Goal: Task Accomplishment & Management: Manage account settings

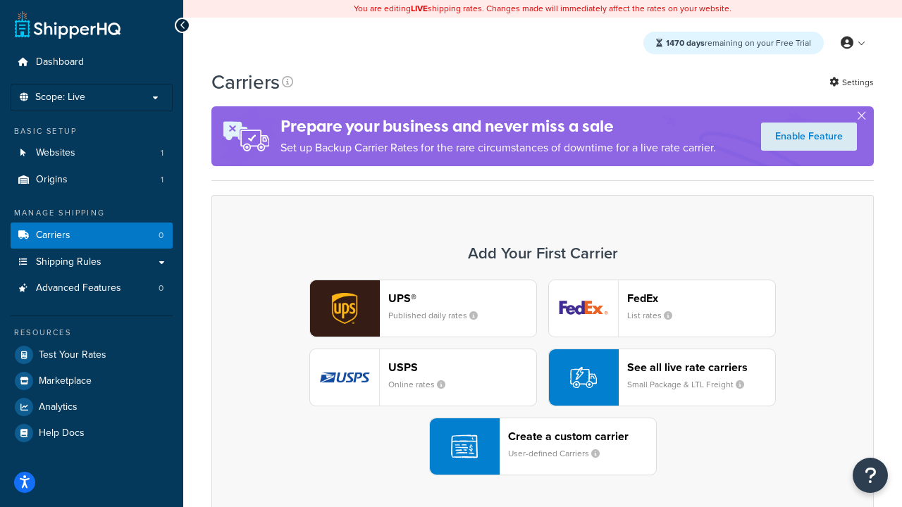
click at [543, 378] on div "UPS® Published daily rates FedEx List rates USPS Online rates See all live rate…" at bounding box center [542, 378] width 633 height 196
click at [701, 298] on header "FedEx" at bounding box center [701, 298] width 148 height 13
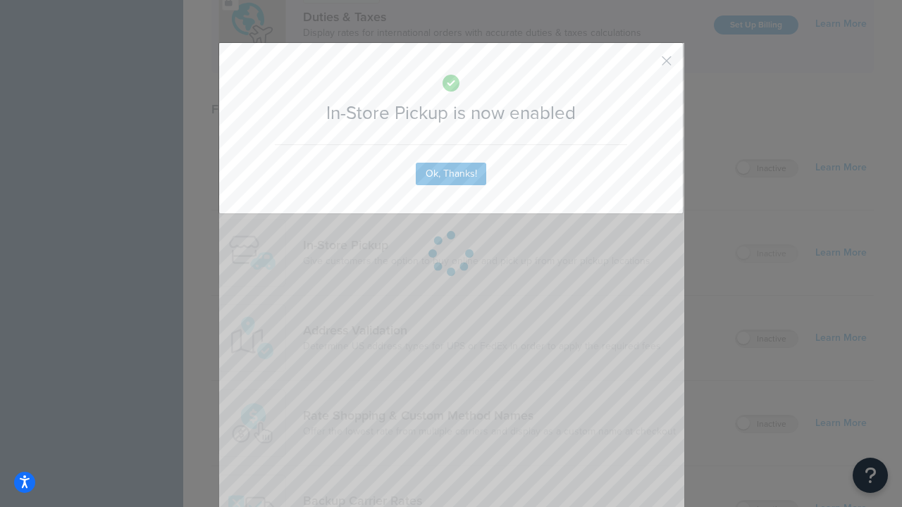
click at [646, 66] on button "button" at bounding box center [646, 66] width 4 height 4
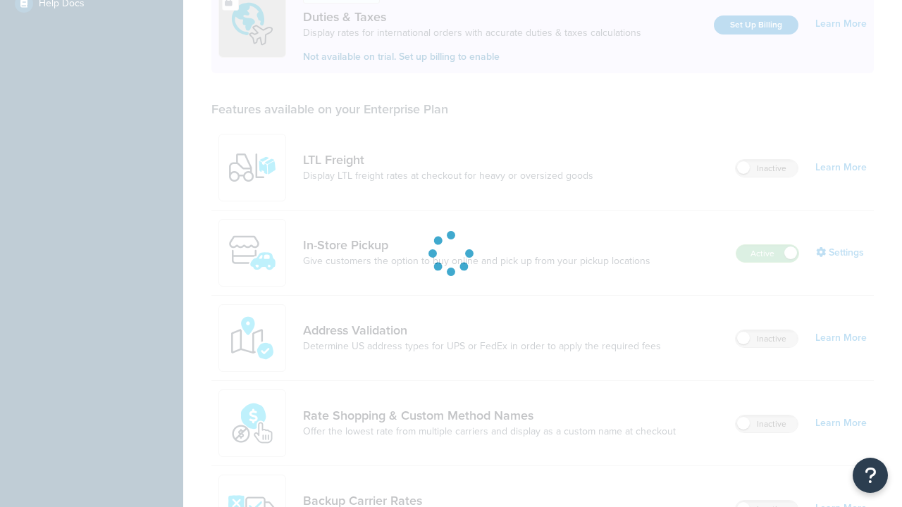
scroll to position [430, 0]
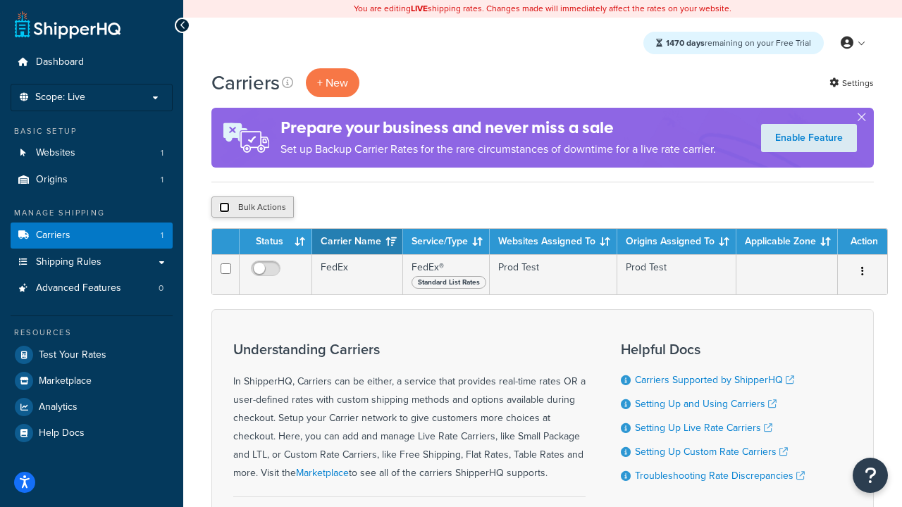
click at [224, 208] on input "checkbox" at bounding box center [224, 207] width 11 height 11
checkbox input "true"
click at [379, 208] on button "Delete" at bounding box center [376, 207] width 49 height 21
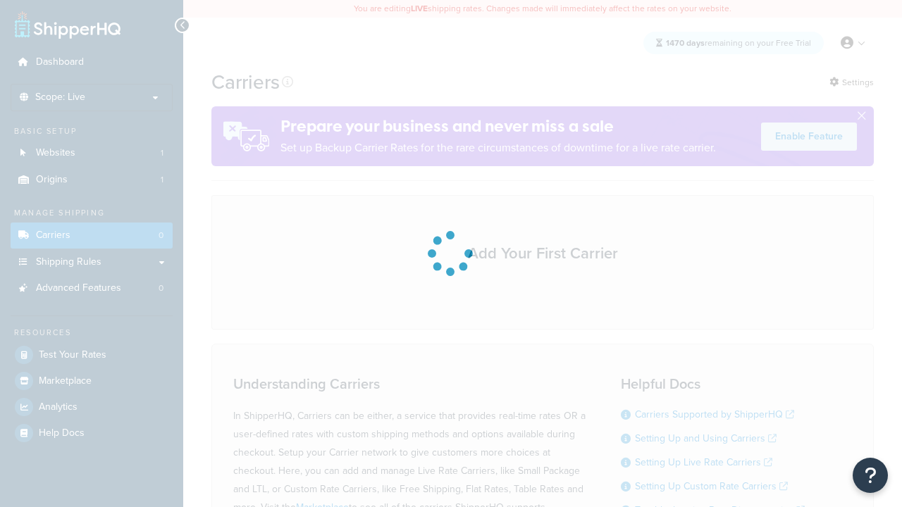
scroll to position [124, 0]
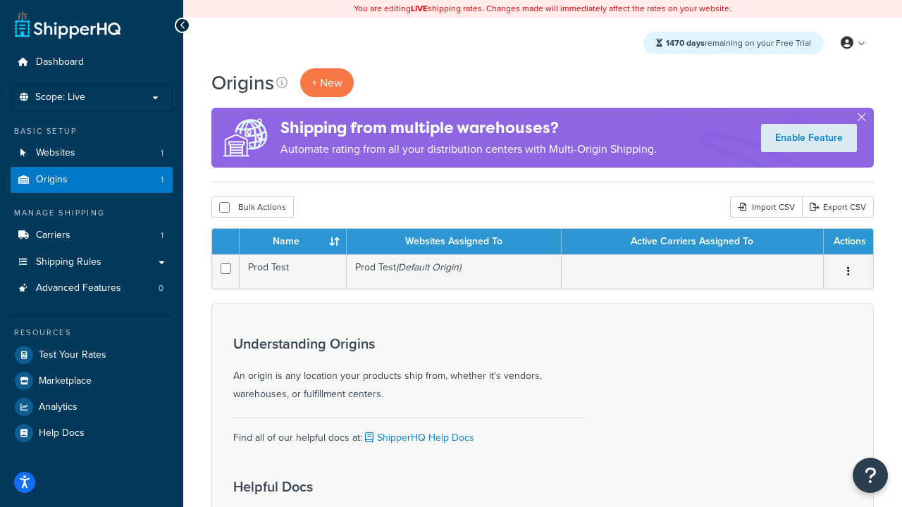
click at [292, 242] on th "Name" at bounding box center [293, 241] width 107 height 25
click at [454, 242] on th "Websites Assigned To" at bounding box center [454, 241] width 215 height 25
click at [692, 242] on th "Active Carriers Assigned To" at bounding box center [693, 241] width 262 height 25
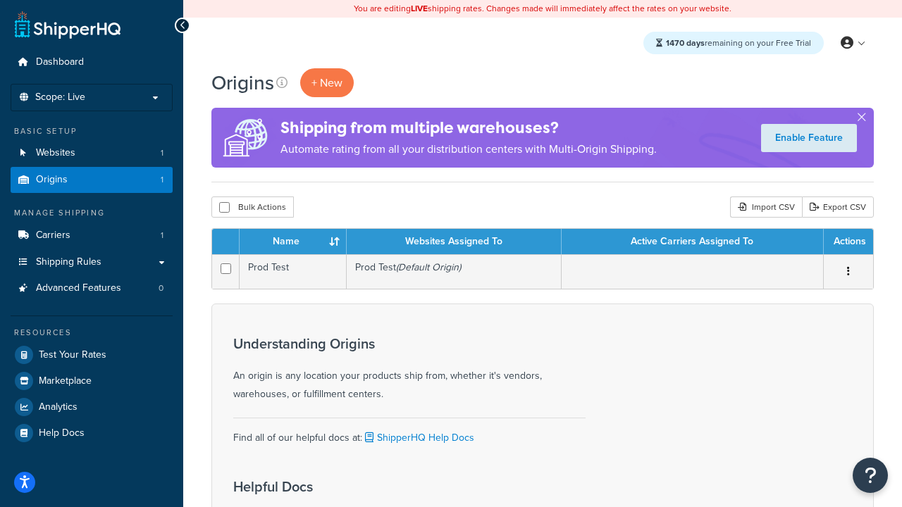
click at [692, 242] on th "Active Carriers Assigned To" at bounding box center [693, 241] width 262 height 25
click at [848, 242] on th "Actions" at bounding box center [848, 241] width 49 height 25
click at [282, 82] on icon at bounding box center [281, 82] width 11 height 11
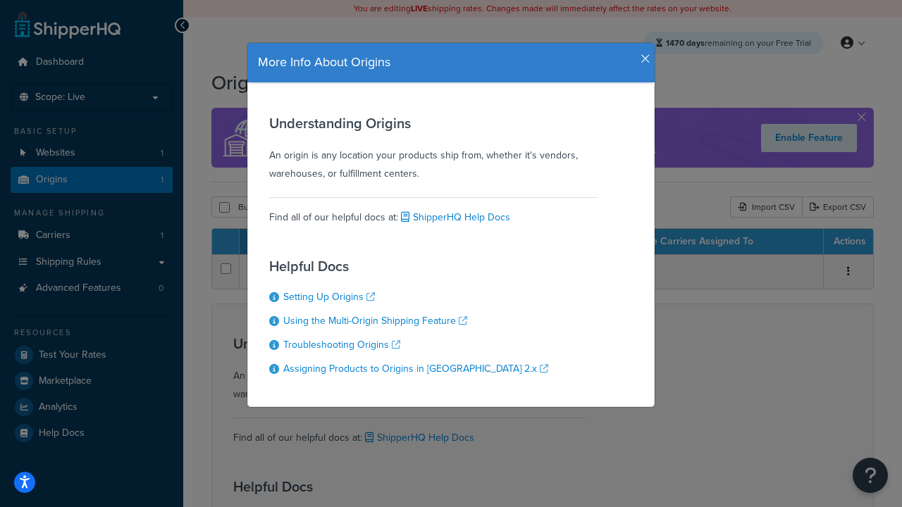
click at [642, 54] on icon "button" at bounding box center [646, 59] width 10 height 13
